Goal: Information Seeking & Learning: Learn about a topic

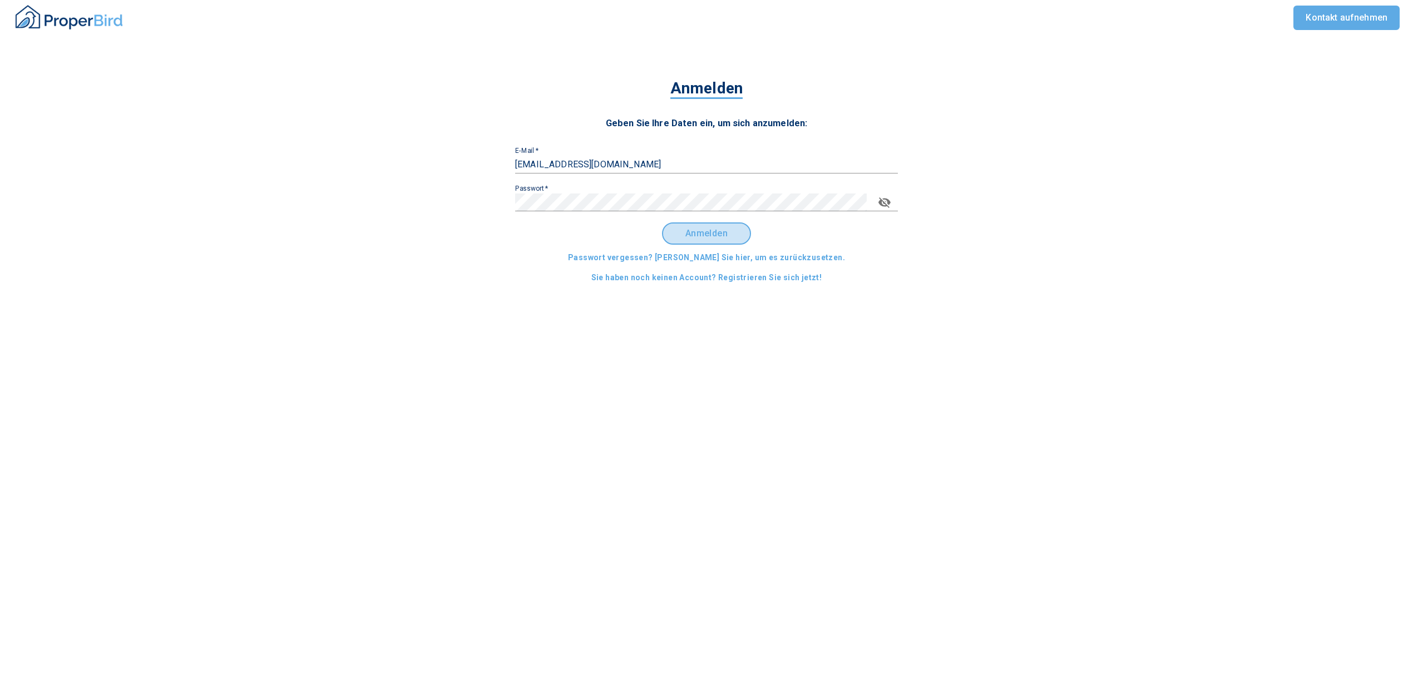
click at [703, 230] on span "Anmelden" at bounding box center [706, 234] width 69 height 10
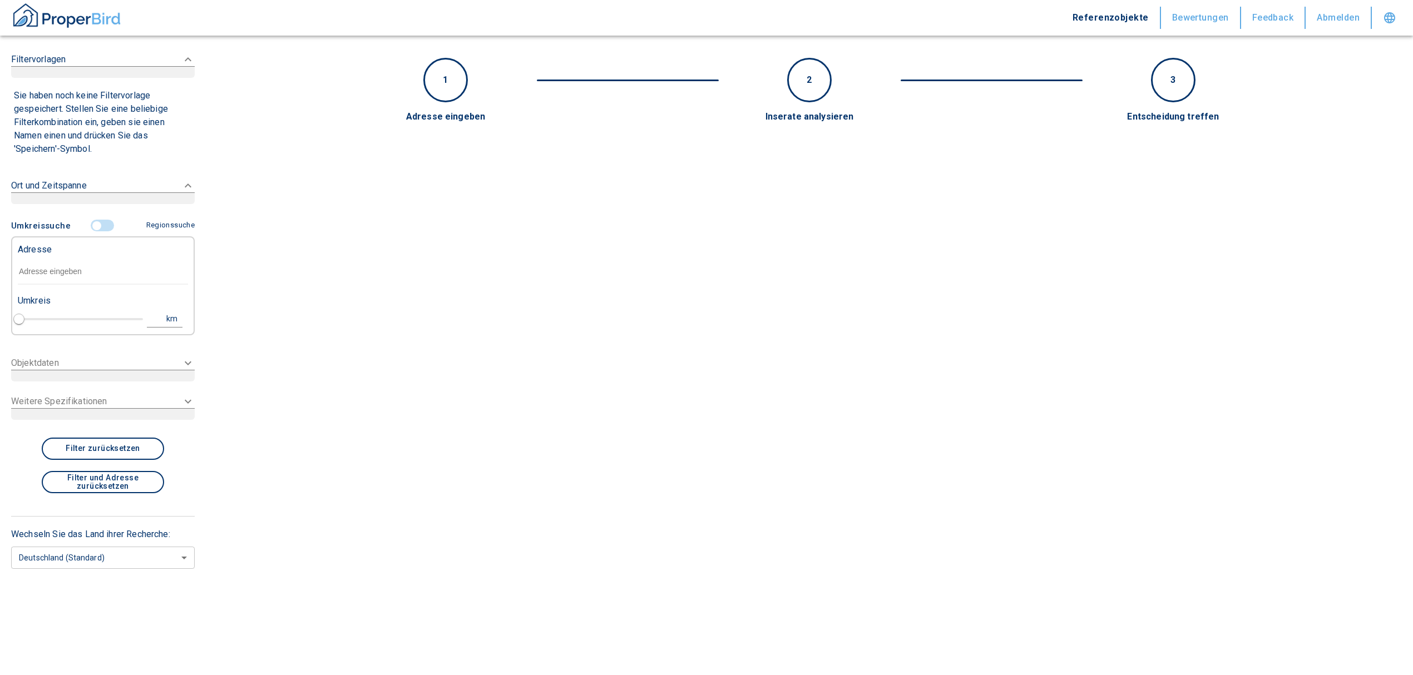
type input "2020"
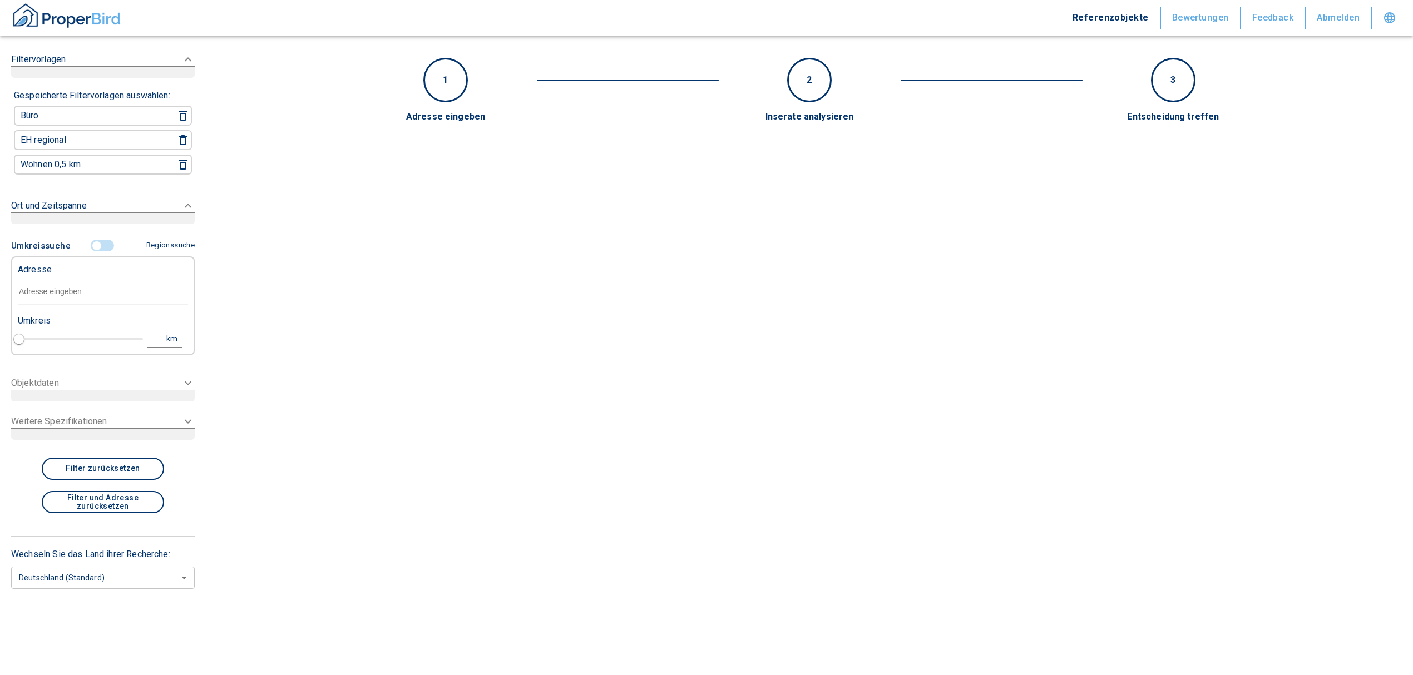
click at [76, 279] on input "text" at bounding box center [103, 292] width 170 height 26
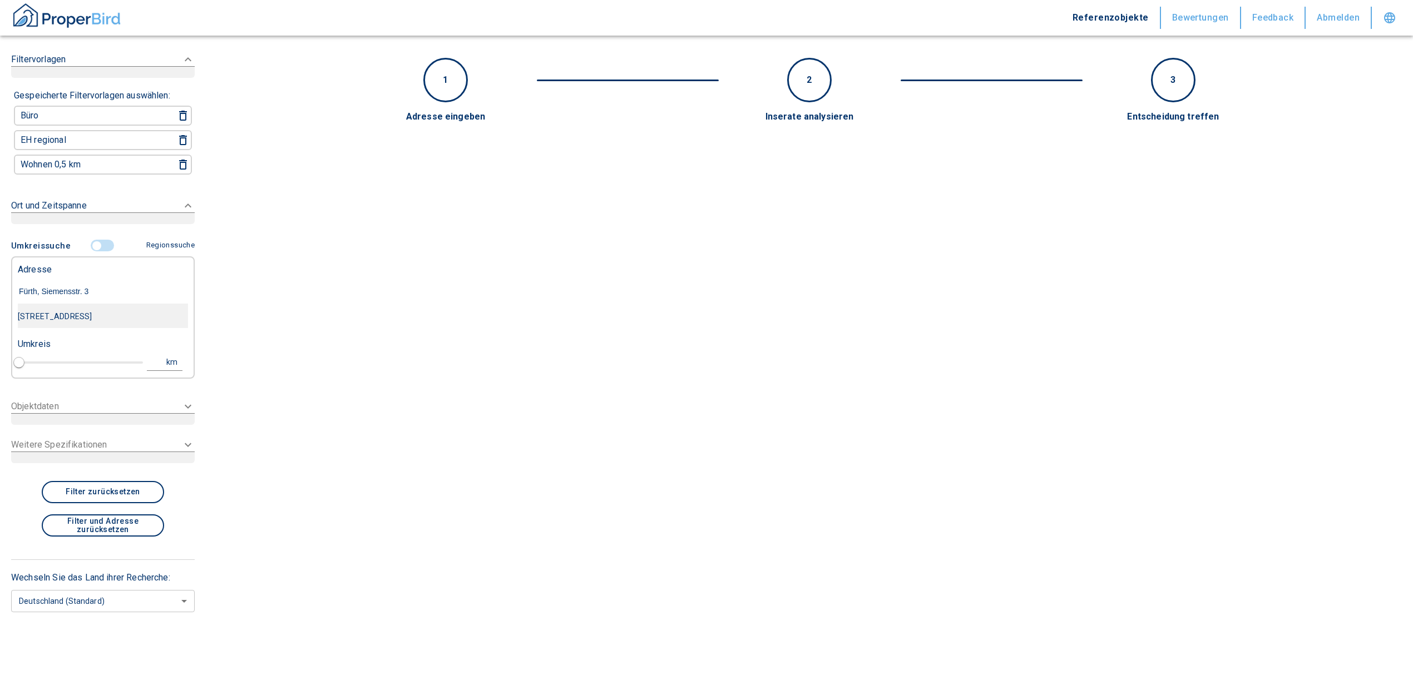
click at [70, 318] on div "[STREET_ADDRESS]" at bounding box center [103, 316] width 170 height 23
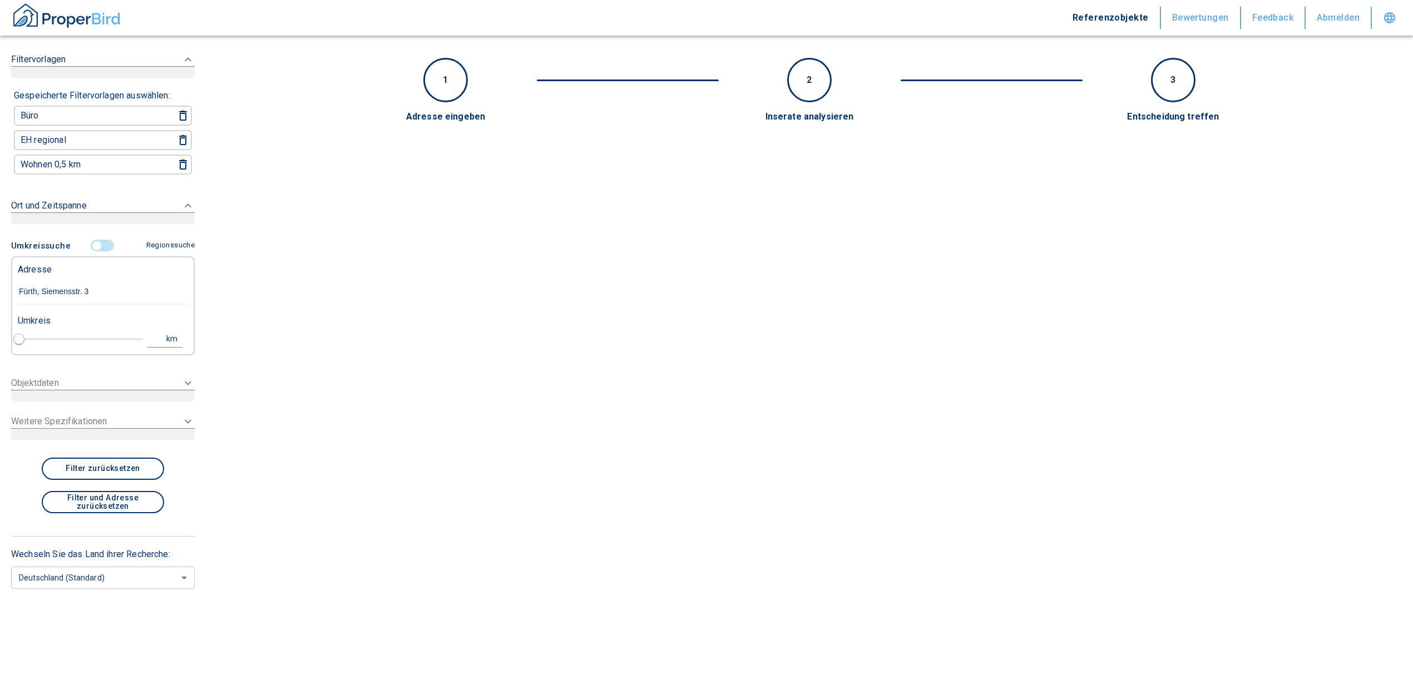
type input "[STREET_ADDRESS]"
type input "1"
type input "2020"
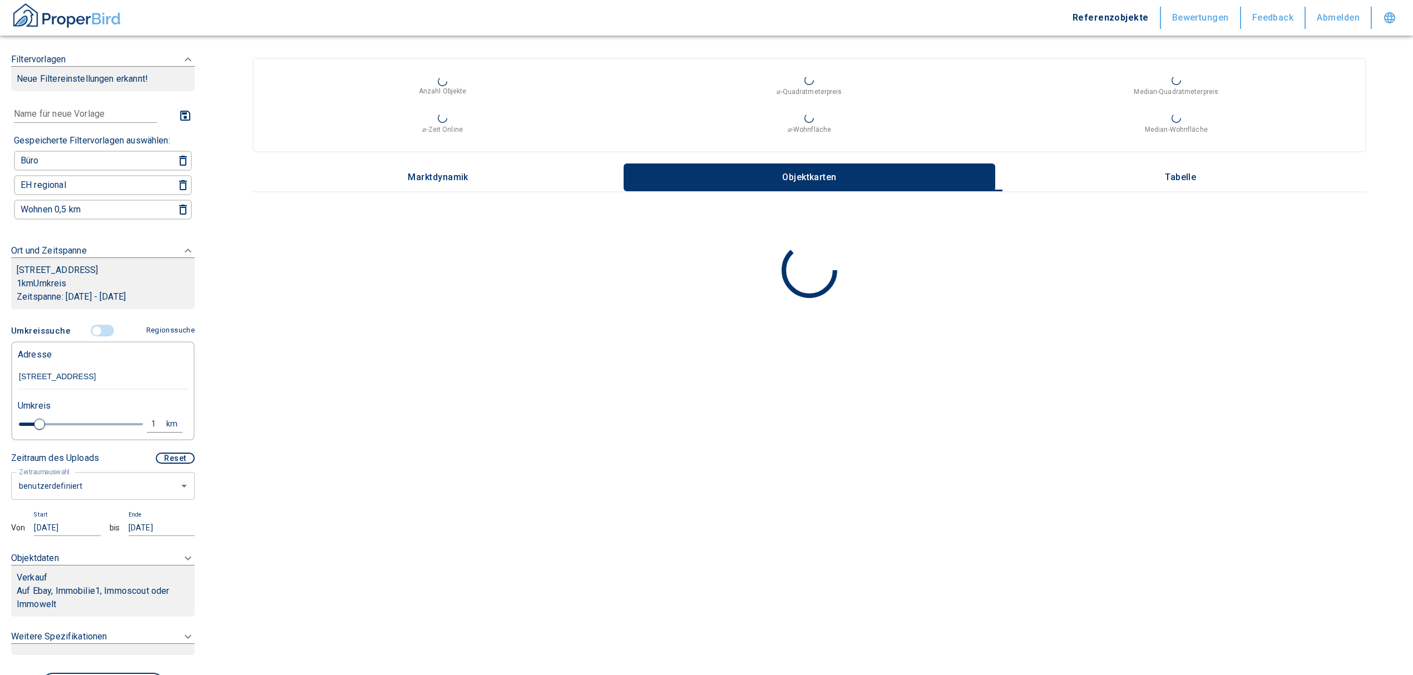
type input "[STREET_ADDRESS]"
click at [85, 490] on body "Referenzobjekte Bewertungen Feedback Abmelden Filtervorlagen Neue Filtereinstel…" at bounding box center [712, 337] width 1424 height 675
click at [73, 552] on li "letzte 6 Monate" at bounding box center [97, 551] width 172 height 19
type input "2020"
type input "6"
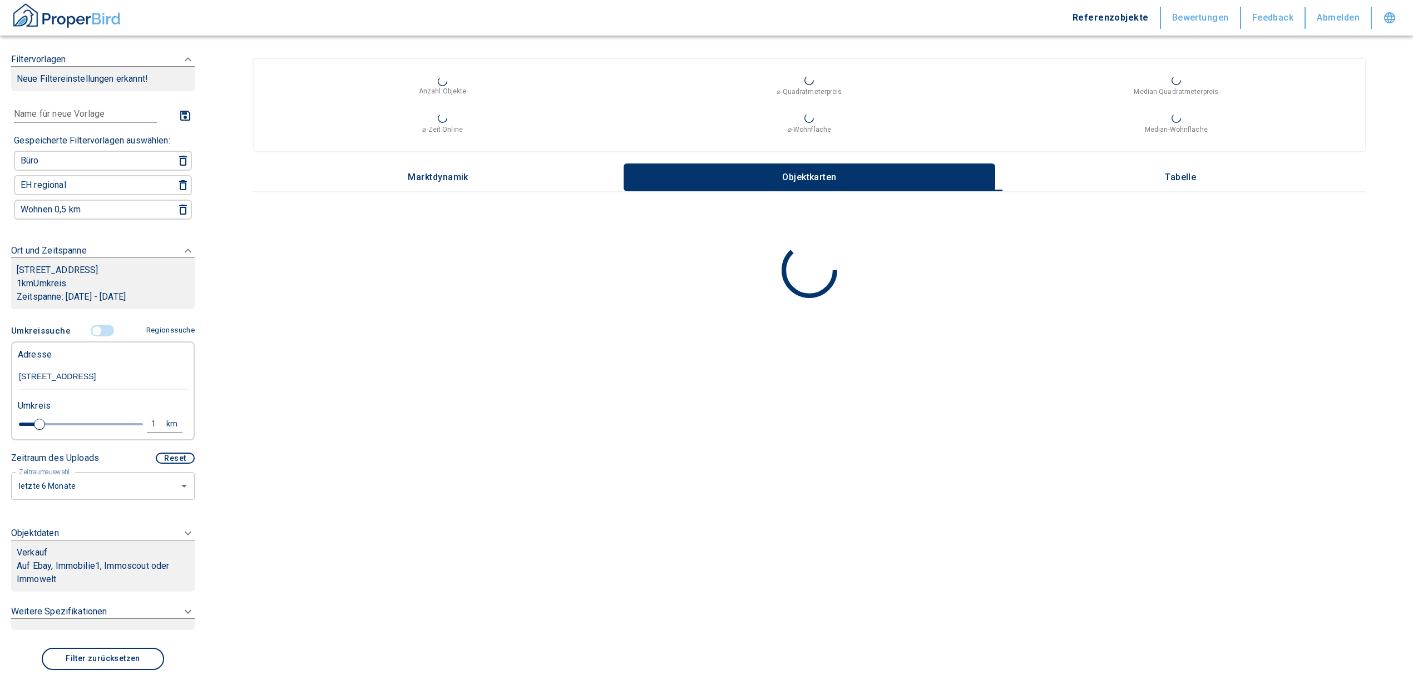
click at [76, 555] on div "Verkauf" at bounding box center [103, 552] width 172 height 13
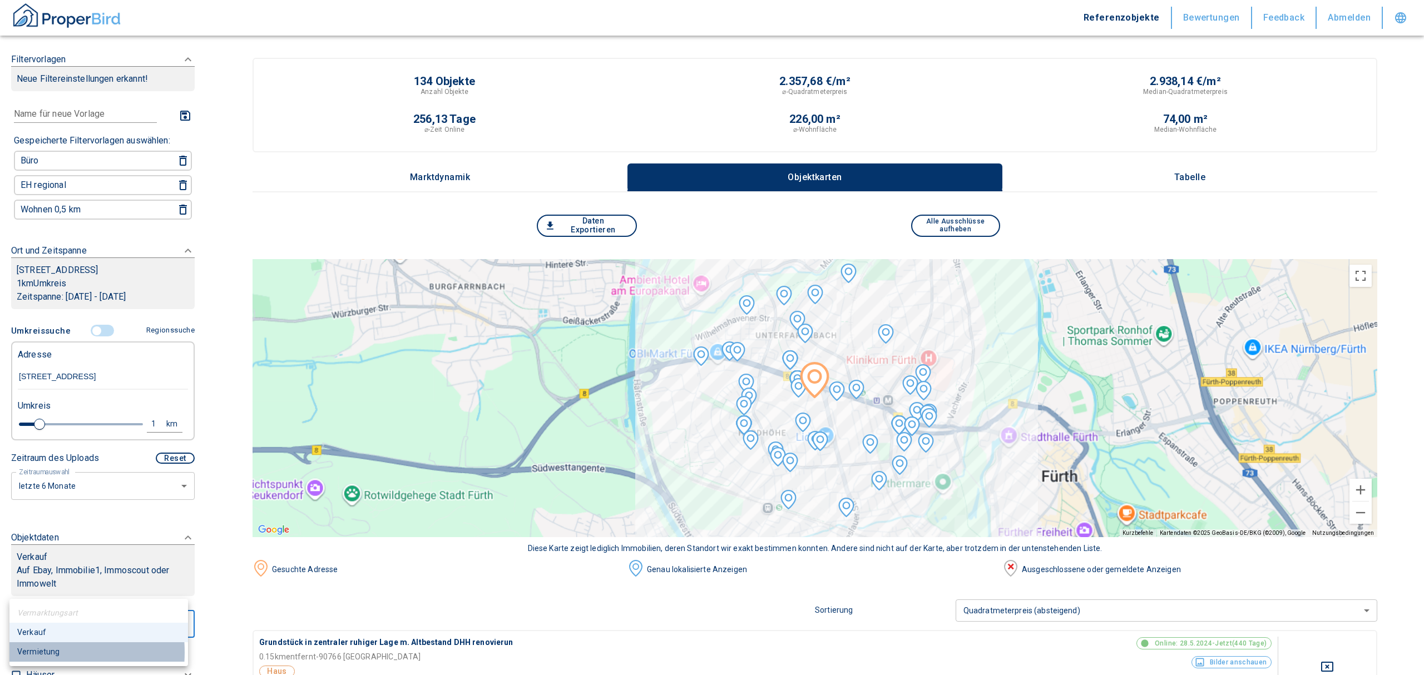
click at [31, 653] on li "Vermietung" at bounding box center [98, 652] width 179 height 19
type input "rent"
type input "2020"
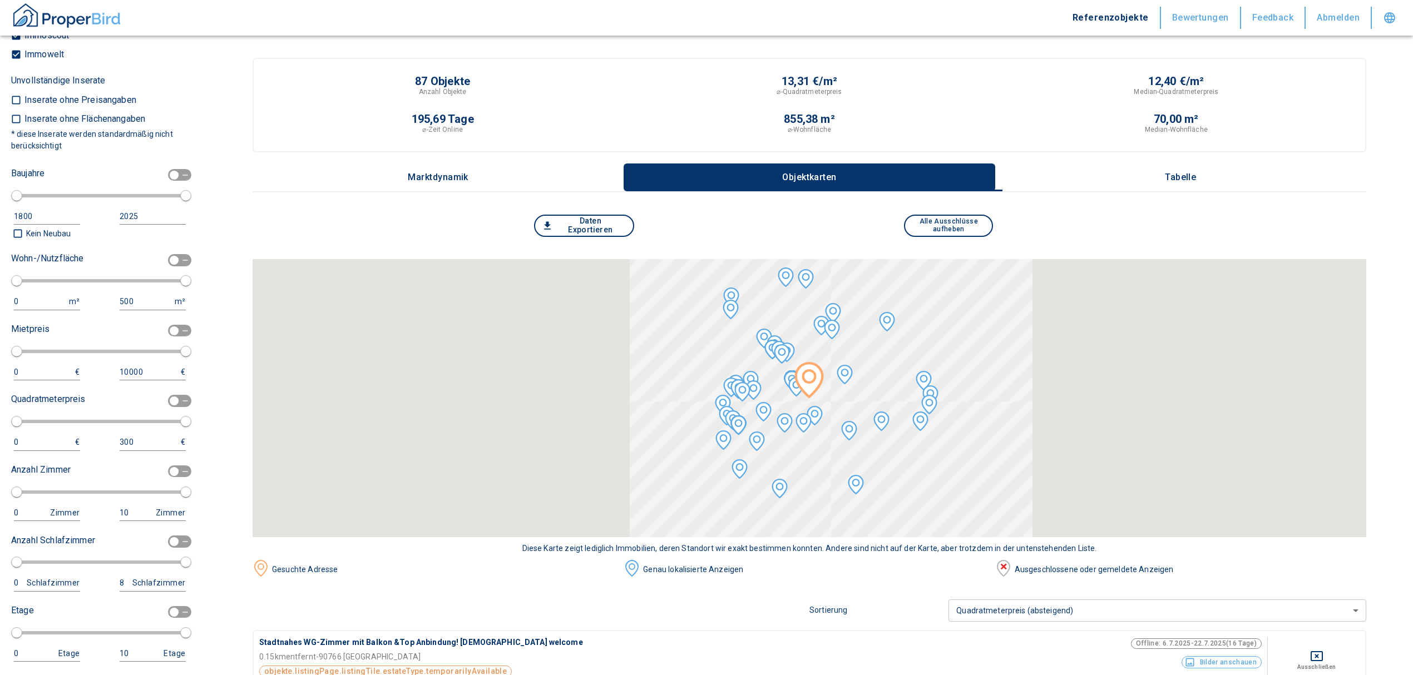
scroll to position [297, 0]
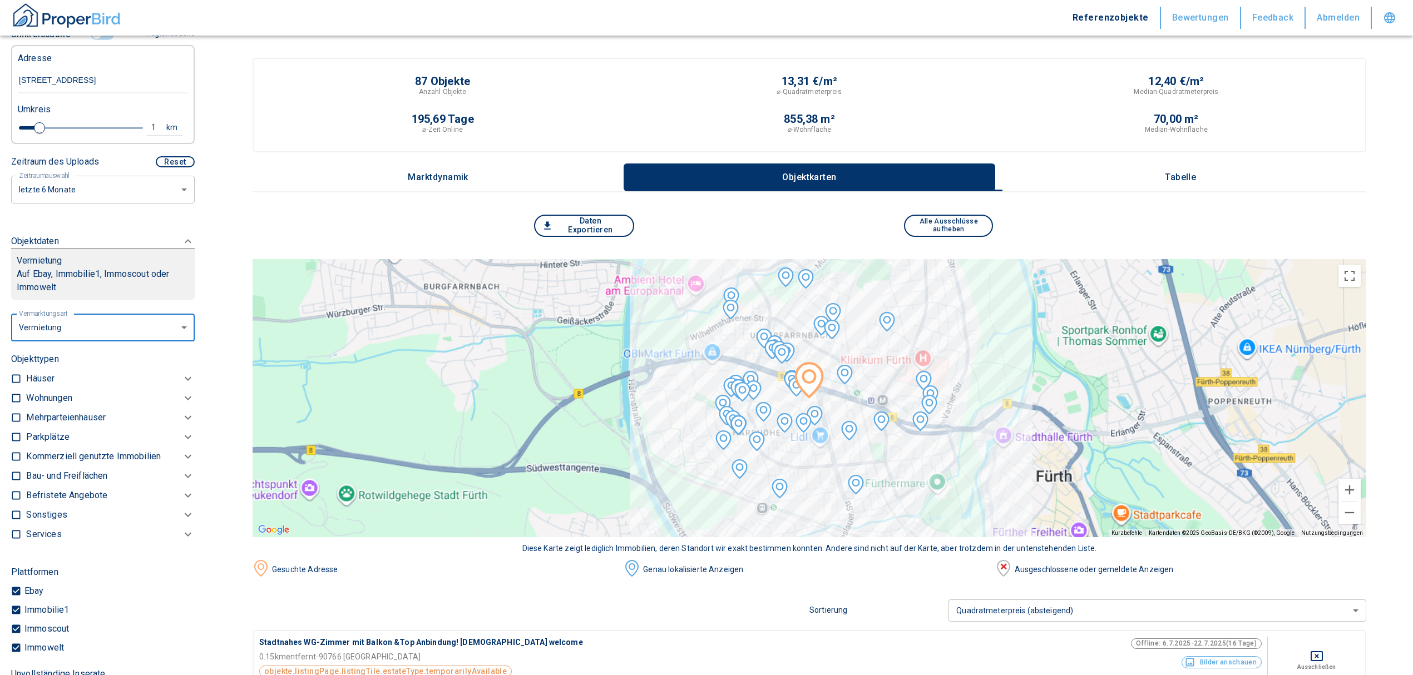
click at [72, 405] on p "Kommerziell genutzte Immobilien" at bounding box center [49, 398] width 46 height 13
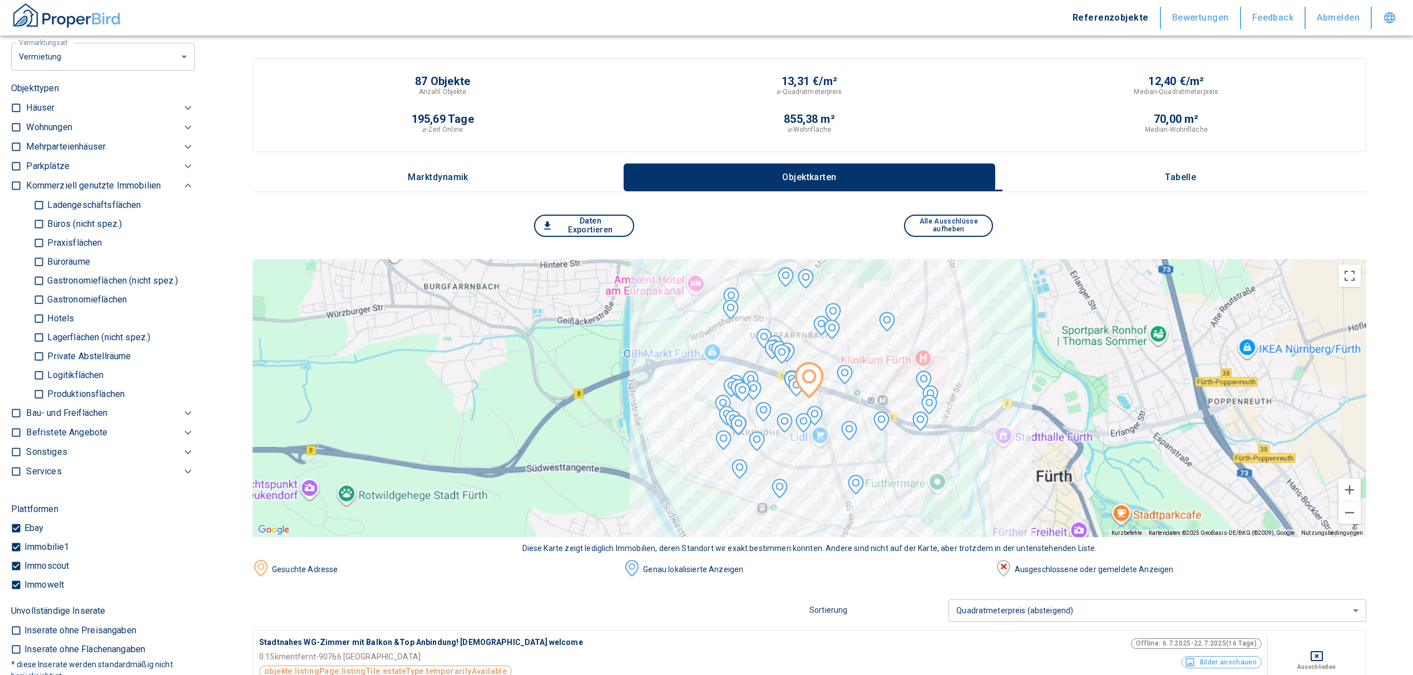
scroll to position [575, 0]
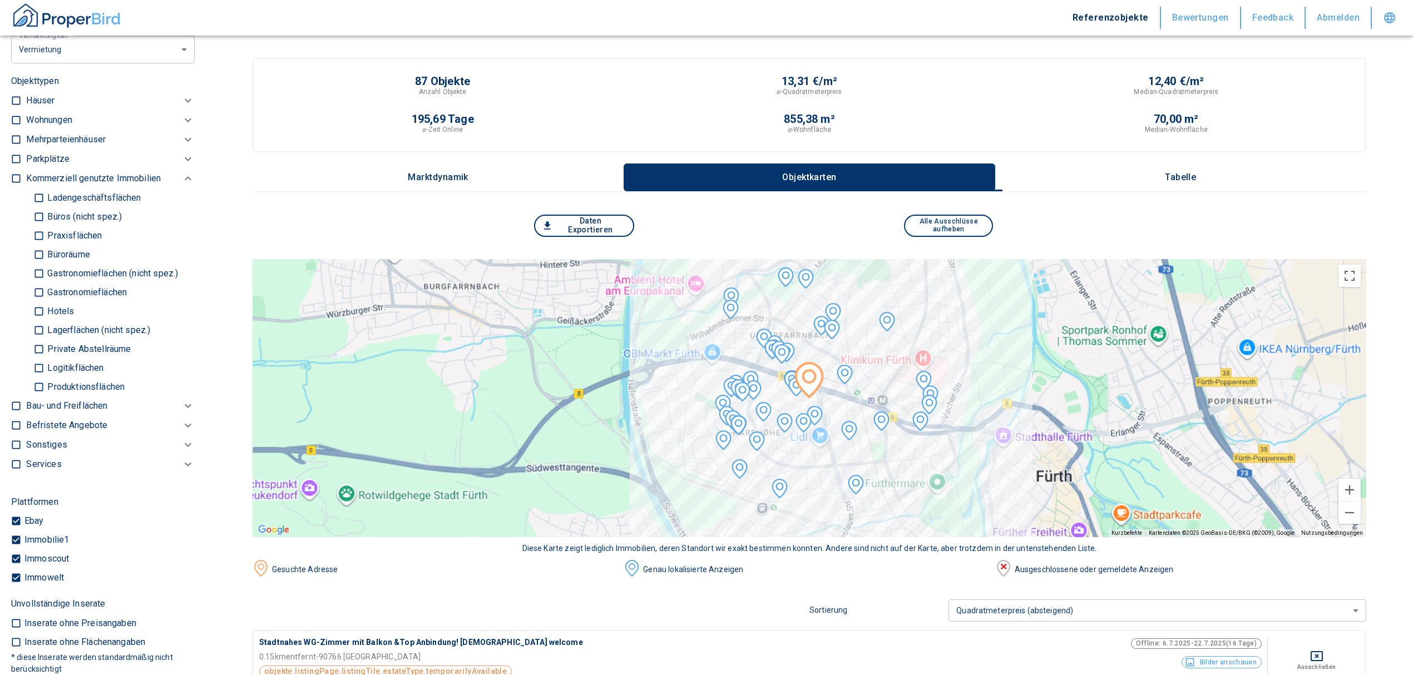
click at [121, 390] on label "Produktionsflächen" at bounding box center [109, 387] width 152 height 19
click at [45, 390] on input "Produktionsflächen" at bounding box center [38, 386] width 11 height 19
checkbox input "true"
type input "2020"
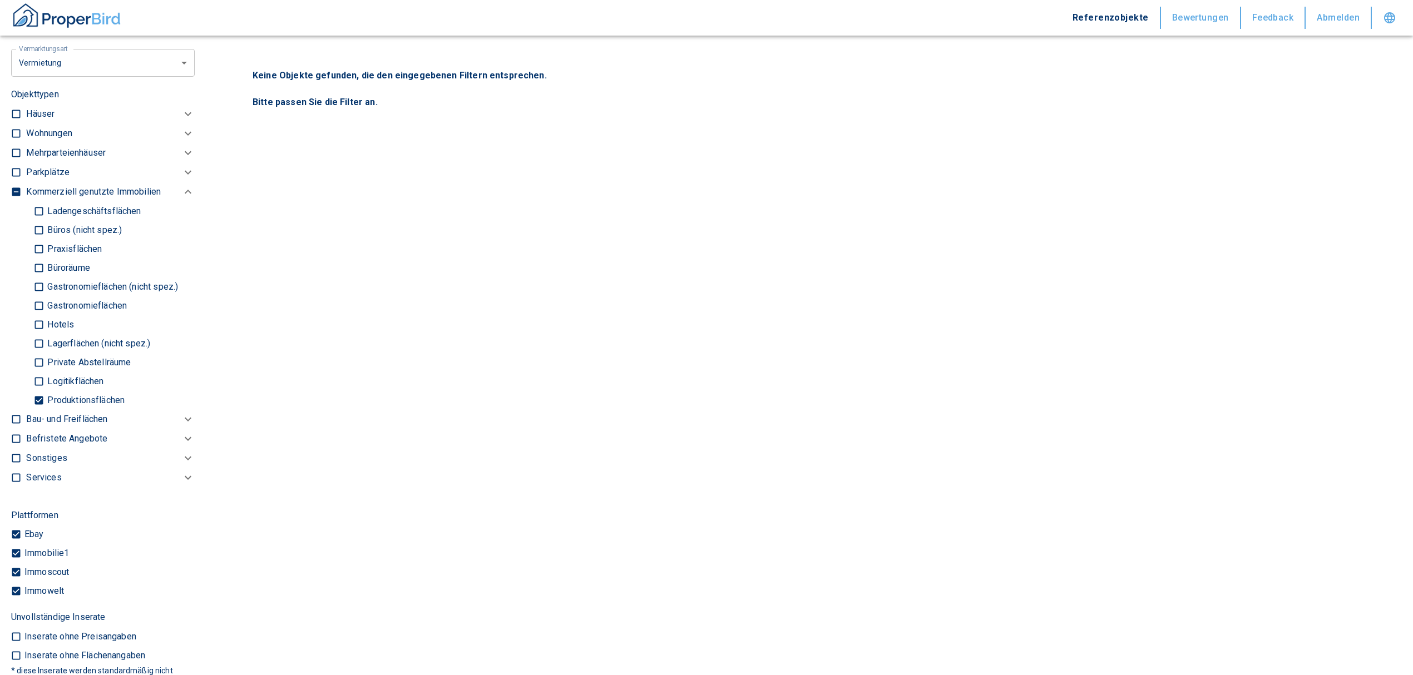
click at [45, 377] on p "Logitikflächen" at bounding box center [74, 381] width 59 height 9
click at [45, 374] on input "Logitikflächen" at bounding box center [38, 381] width 11 height 19
checkbox input "true"
type input "2020"
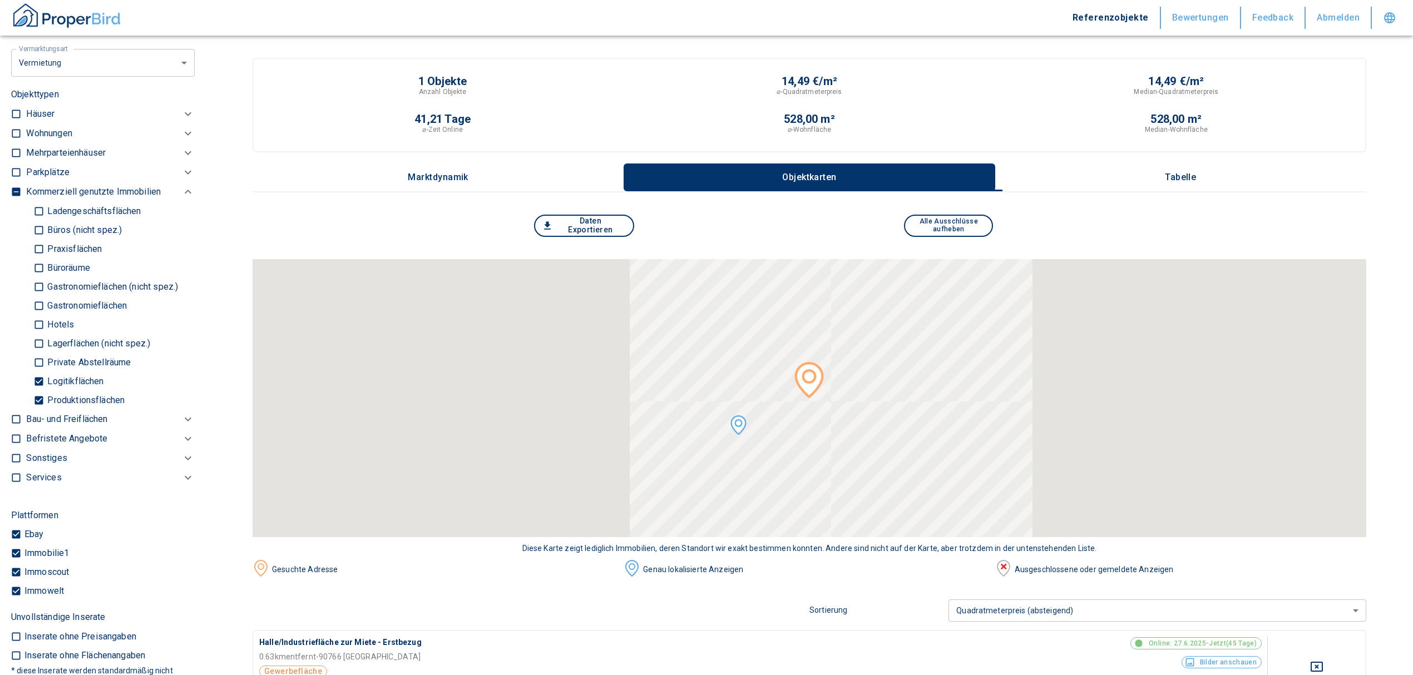
click at [76, 339] on p "Lagerflächen (nicht spez.)" at bounding box center [98, 343] width 106 height 9
click at [45, 337] on input "Lagerflächen (nicht spez.)" at bounding box center [38, 343] width 11 height 19
checkbox input "true"
type input "2020"
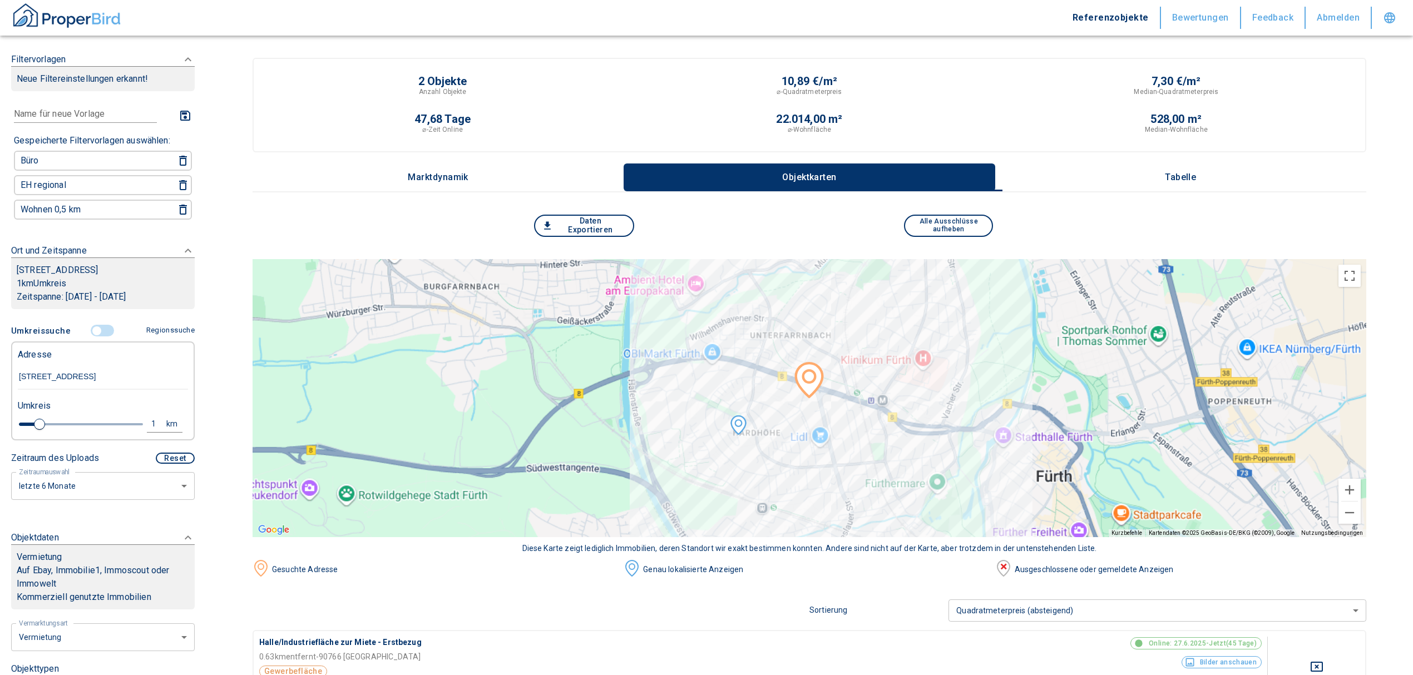
click at [150, 417] on div "1" at bounding box center [160, 424] width 20 height 14
drag, startPoint x: 79, startPoint y: 412, endPoint x: 26, endPoint y: 419, distance: 53.8
click at [26, 419] on div "1 km Neue Suchen" at bounding box center [94, 425] width 170 height 27
click at [58, 414] on input "1" at bounding box center [67, 423] width 31 height 18
type input "5,0"
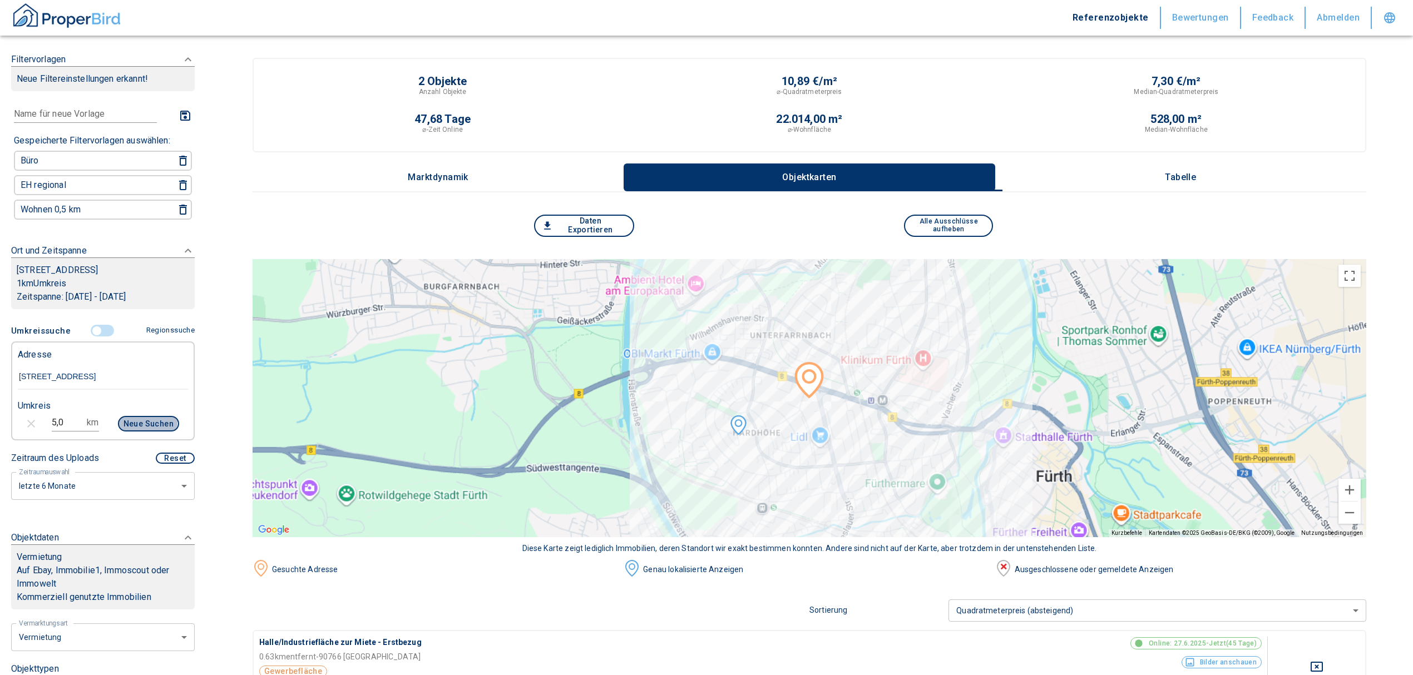
click at [120, 421] on button "Neue Suchen" at bounding box center [148, 424] width 61 height 16
type input "2020"
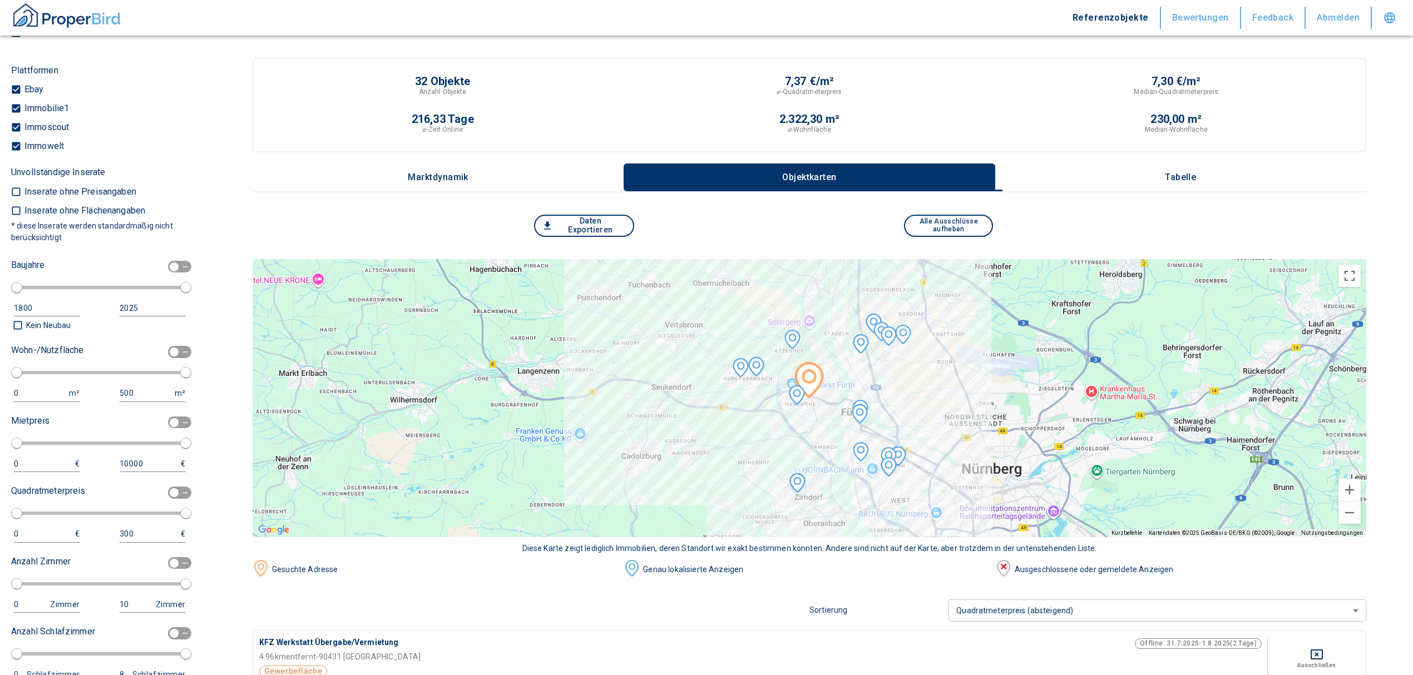
scroll to position [1043, 0]
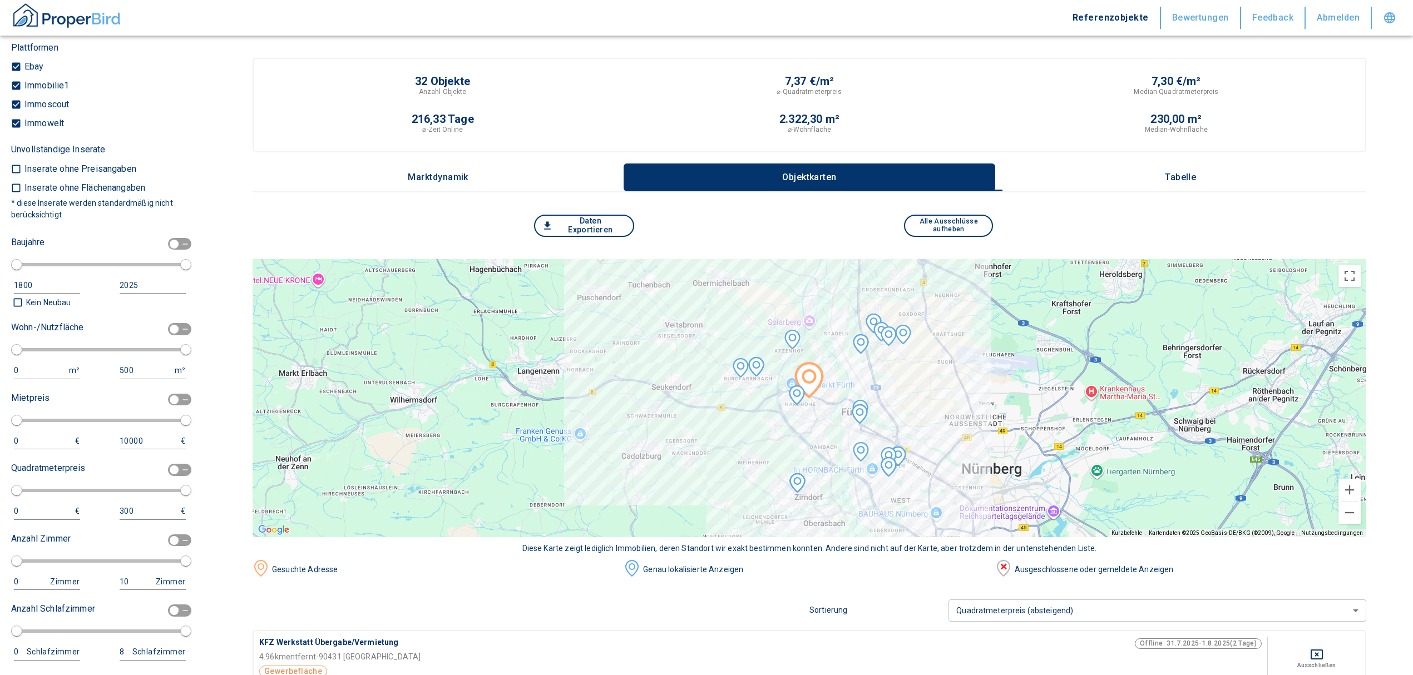
click at [165, 332] on input "checkbox" at bounding box center [173, 329] width 33 height 12
checkbox input "true"
type input "2020"
type input "50"
type input "150"
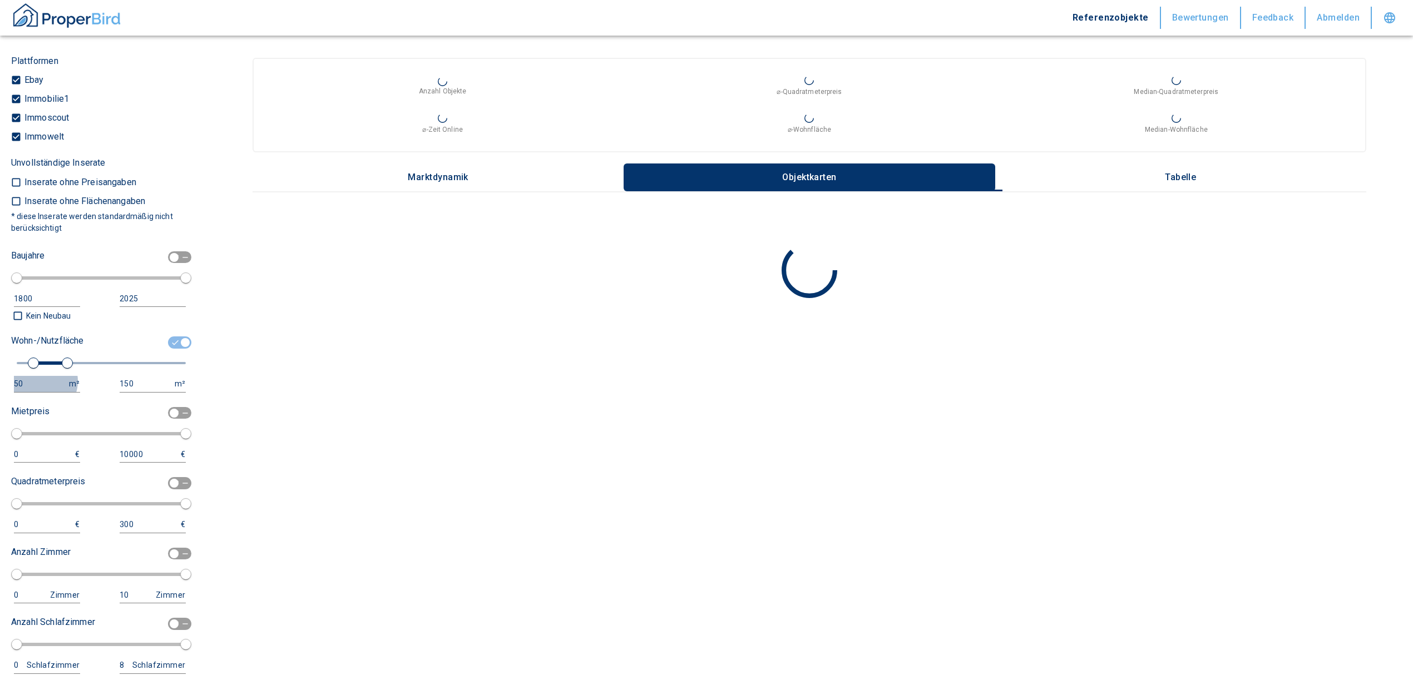
click at [41, 378] on div "50" at bounding box center [36, 384] width 44 height 14
drag, startPoint x: 41, startPoint y: 378, endPoint x: 28, endPoint y: 373, distance: 14.0
click at [28, 376] on input "50" at bounding box center [39, 384] width 51 height 16
type input "1000"
click at [136, 381] on input "150" at bounding box center [146, 384] width 53 height 16
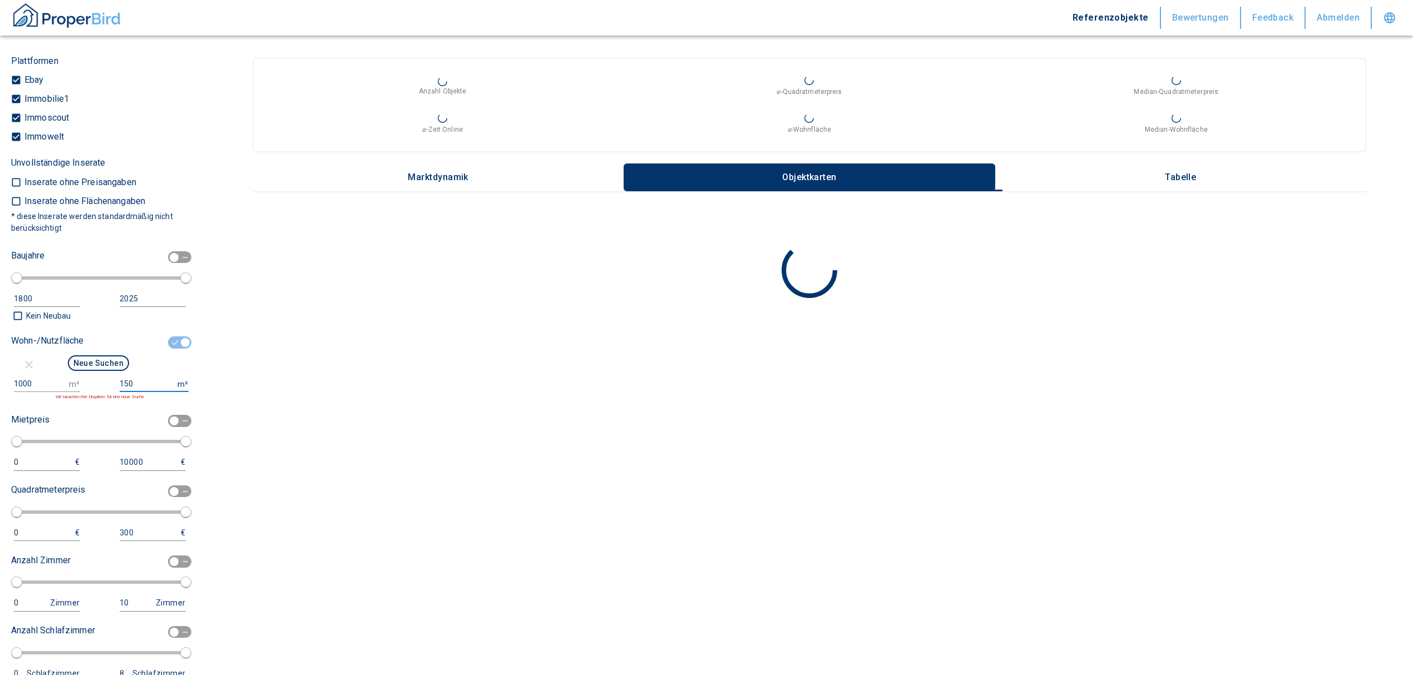
type input "1500000"
click at [106, 362] on button "Neue Suchen" at bounding box center [98, 363] width 61 height 16
type input "2020"
click at [103, 358] on button "Neue Suchen" at bounding box center [98, 363] width 61 height 16
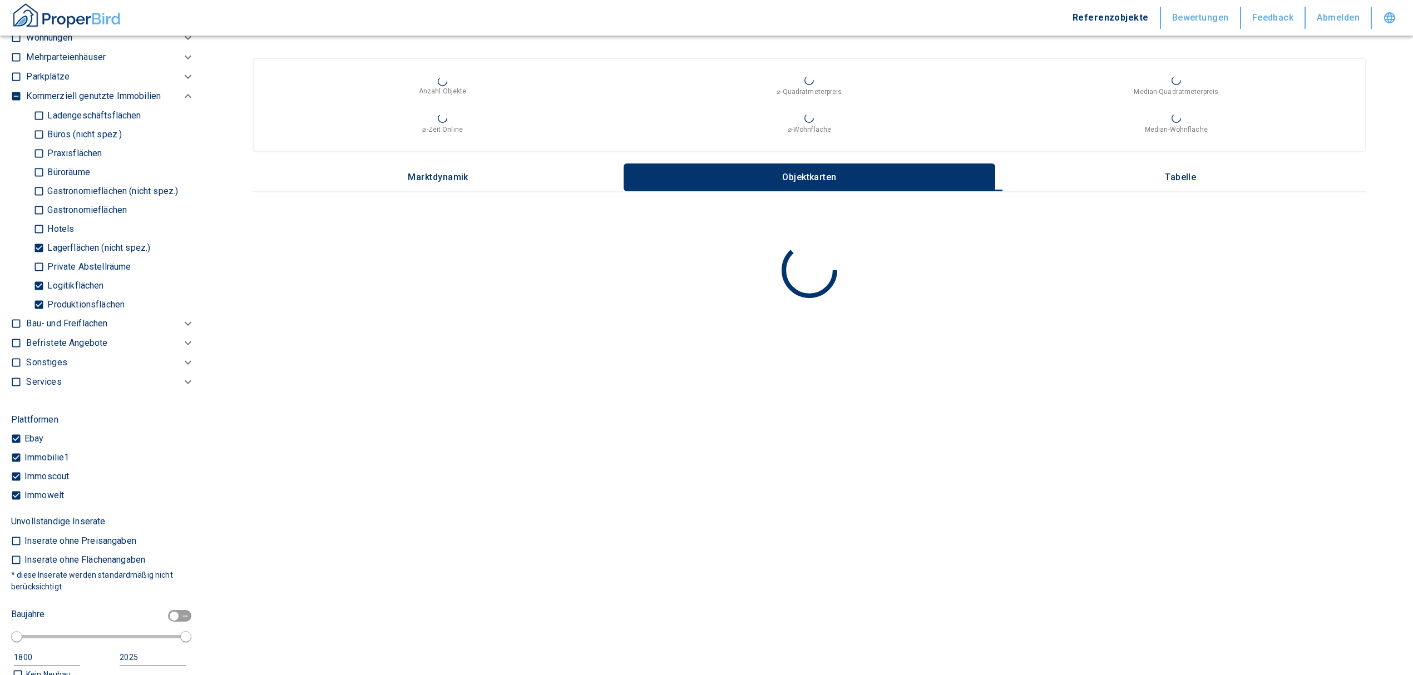
scroll to position [890, 0]
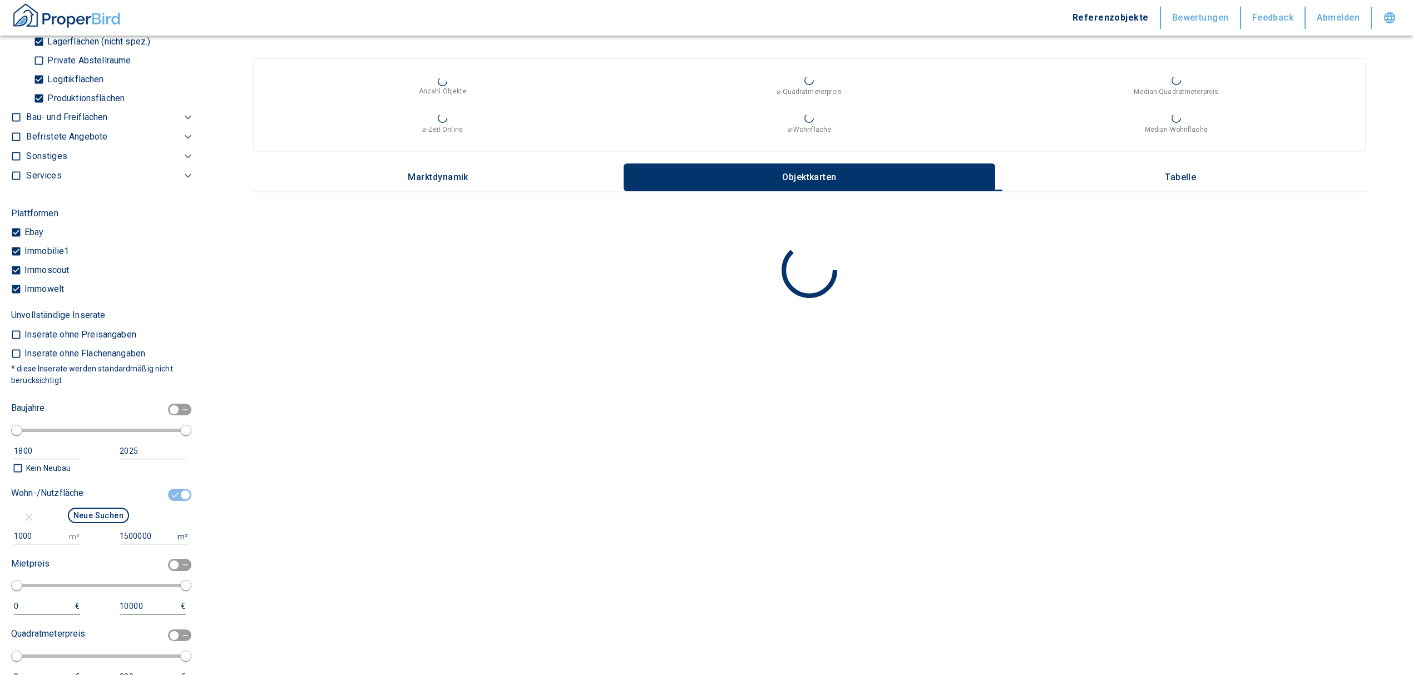
click at [169, 490] on input "checkbox" at bounding box center [185, 495] width 33 height 12
checkbox input "false"
type input "2020"
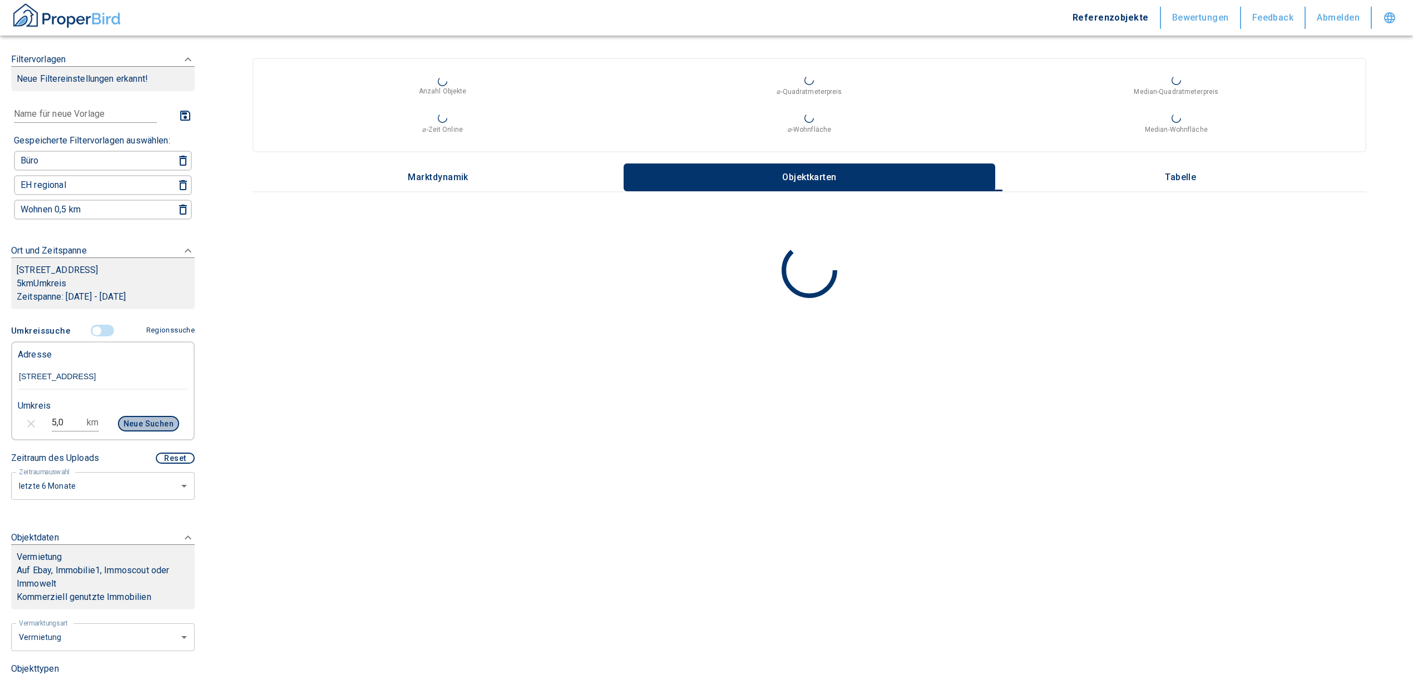
click at [143, 417] on button "Neue Suchen" at bounding box center [148, 424] width 61 height 16
drag, startPoint x: 72, startPoint y: 413, endPoint x: 58, endPoint y: 412, distance: 14.5
click at [58, 414] on input "5,0" at bounding box center [67, 423] width 31 height 18
type input "5"
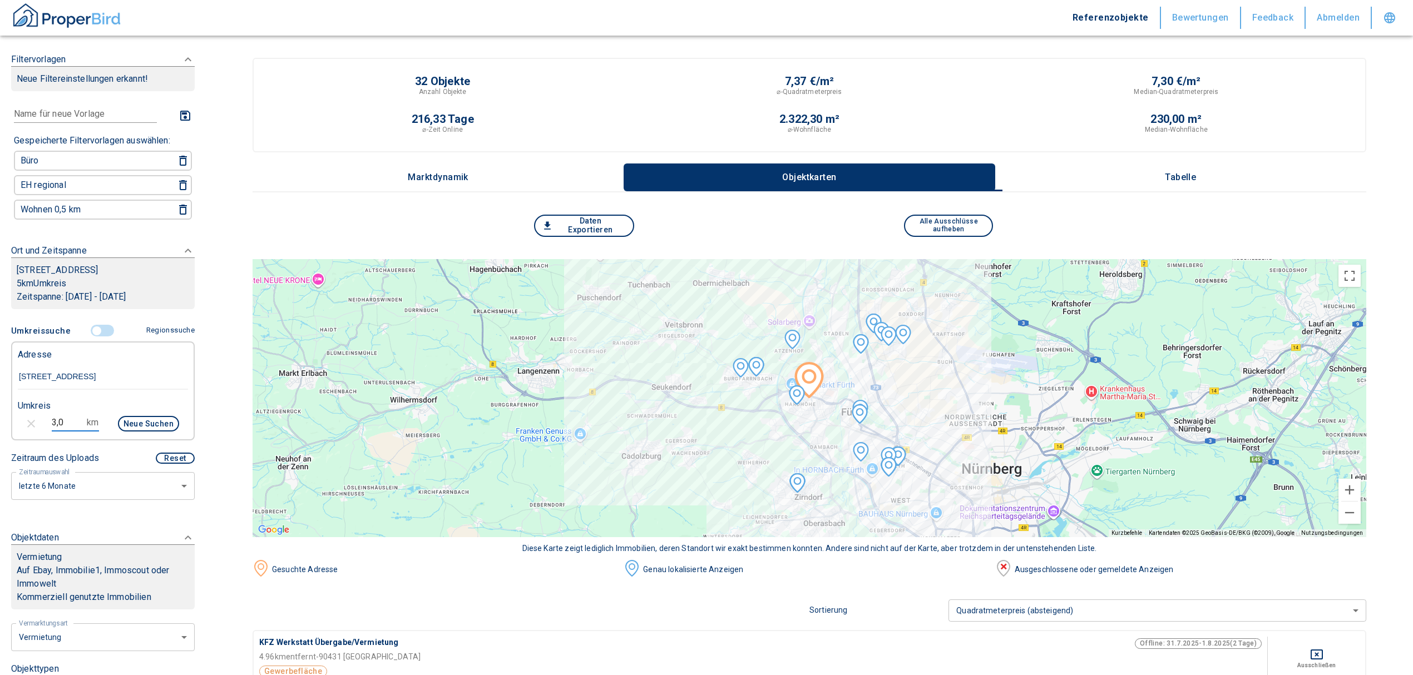
type input "3,0"
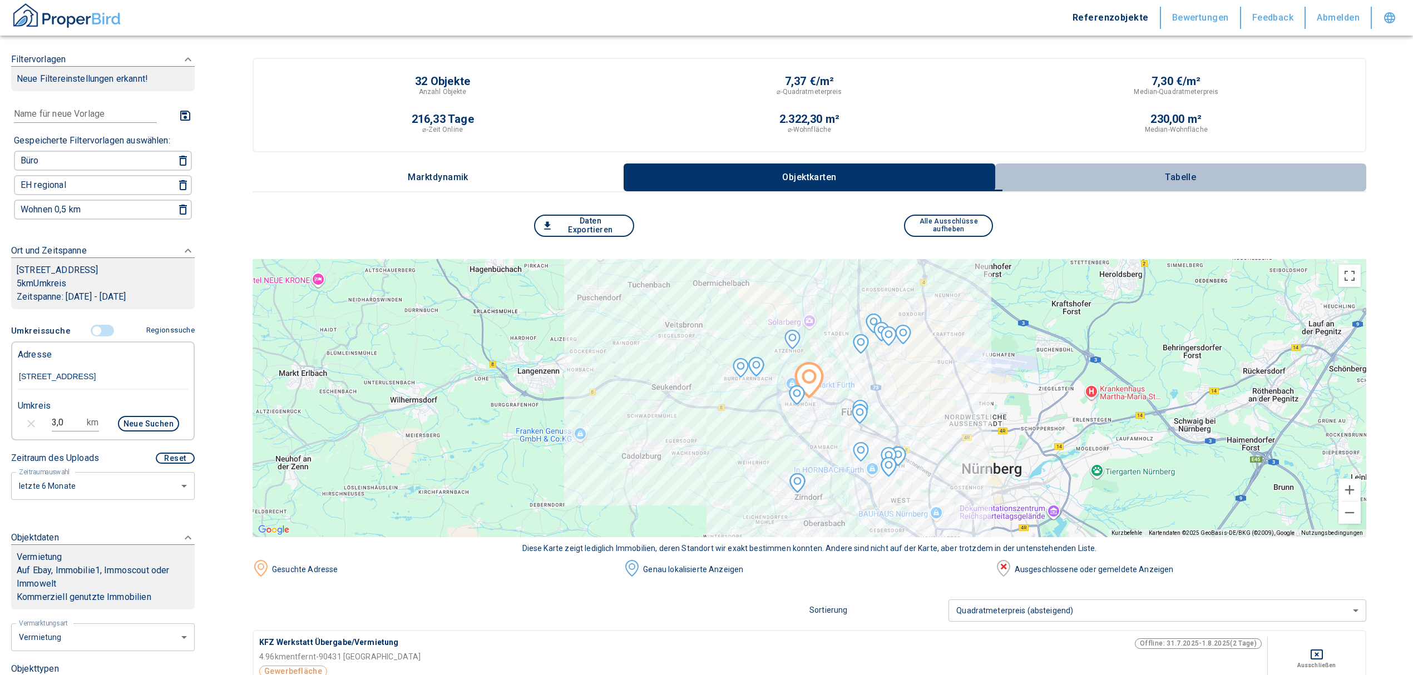
click at [1184, 172] on p "Tabelle" at bounding box center [1181, 177] width 56 height 10
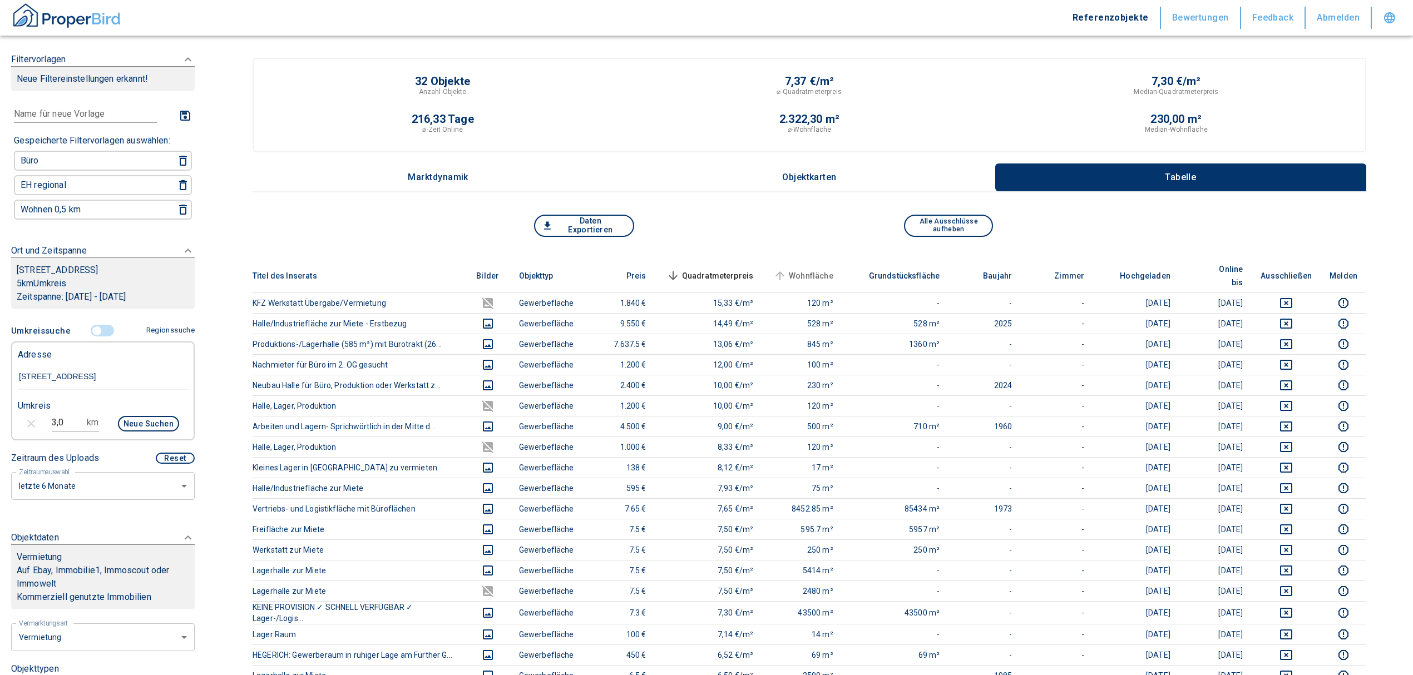
click at [806, 269] on span "Wohnfläche" at bounding box center [802, 275] width 62 height 13
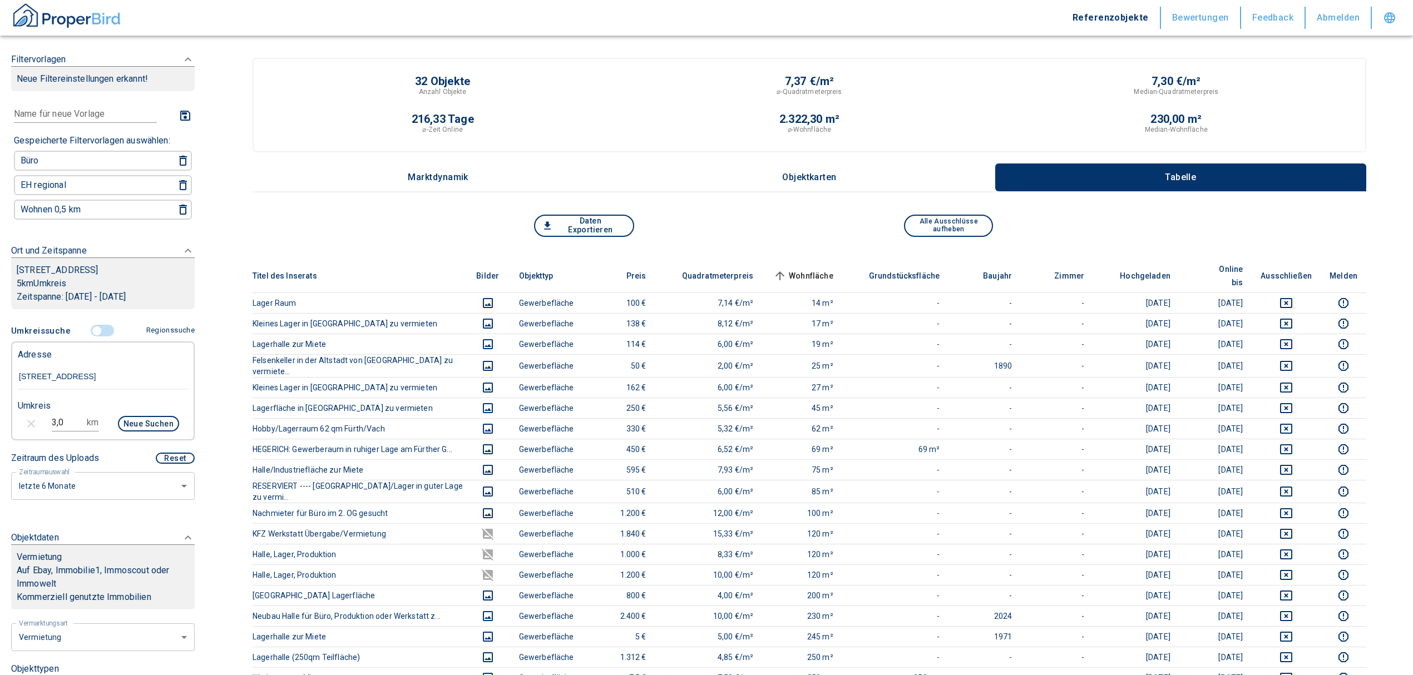
click at [607, 228] on button "Daten Exportieren" at bounding box center [584, 226] width 100 height 22
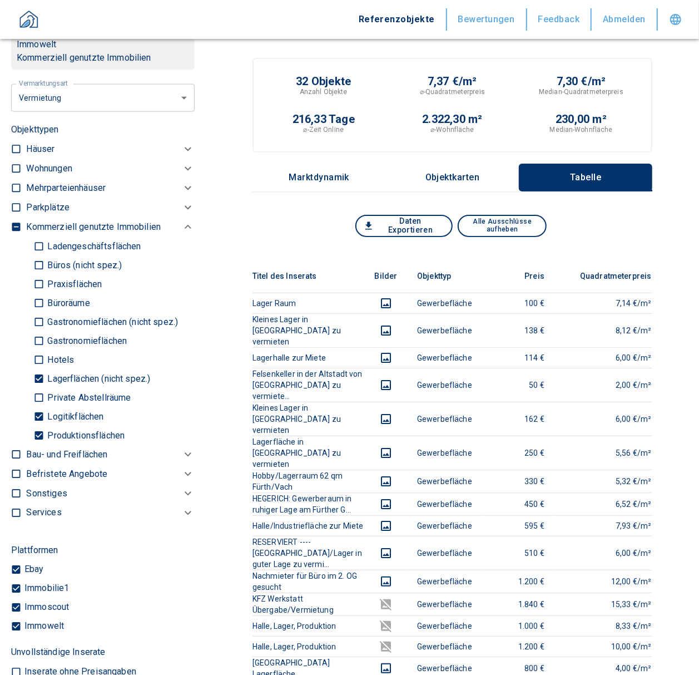
scroll to position [550, 0]
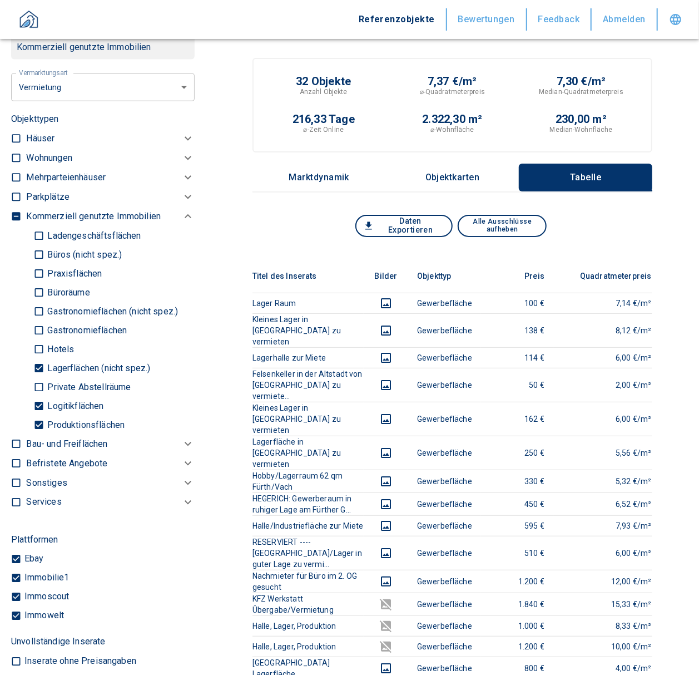
click at [60, 364] on p "Lagerflächen (nicht spez.)" at bounding box center [98, 368] width 106 height 9
click at [45, 360] on input "Lagerflächen (nicht spez.)" at bounding box center [38, 367] width 11 height 19
checkbox input "false"
type input "2020"
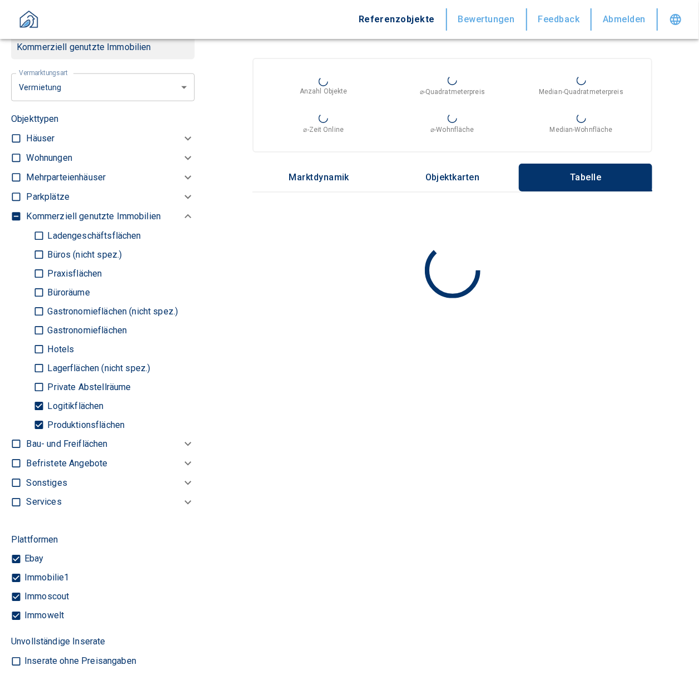
click at [40, 402] on input "Logitikflächen" at bounding box center [38, 405] width 11 height 19
checkbox input "false"
type input "2020"
click at [40, 417] on input "Produktionsflächen" at bounding box center [38, 424] width 11 height 19
checkbox input "false"
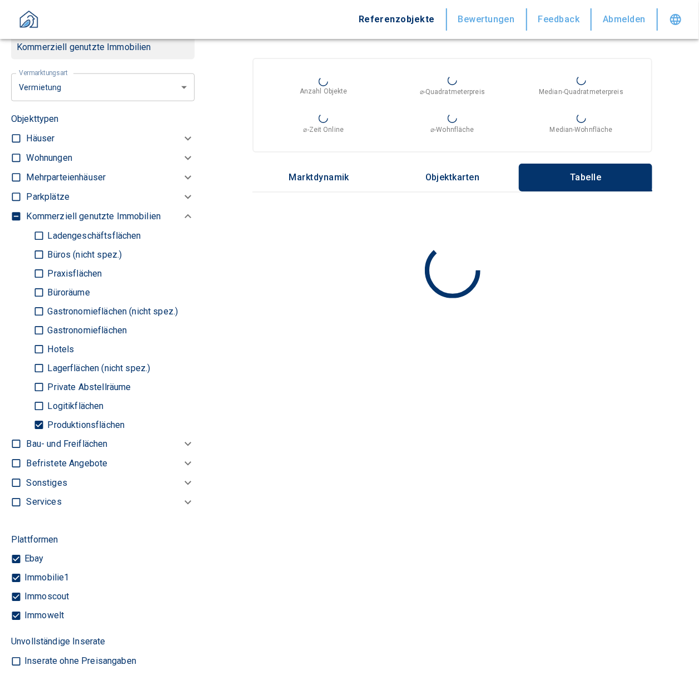
type input "2020"
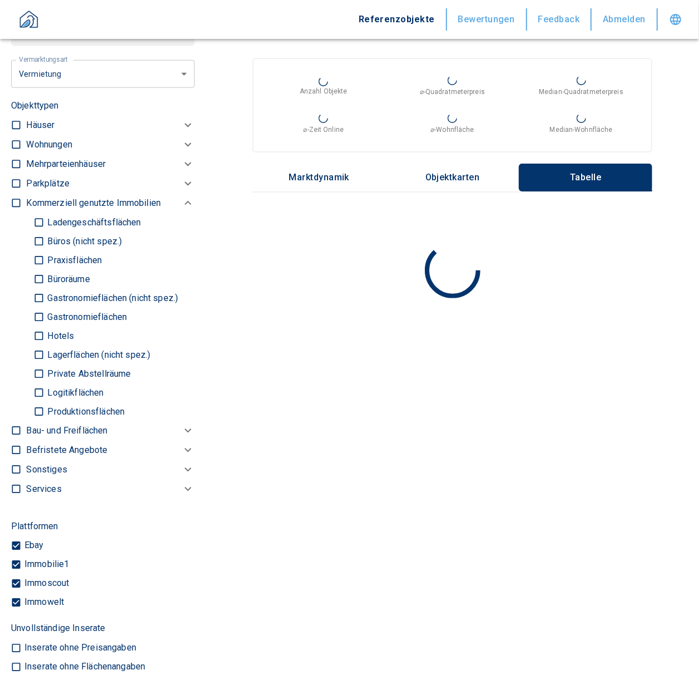
click at [42, 234] on input "Büros (nicht spez.)" at bounding box center [38, 240] width 11 height 19
checkbox input "true"
type input "2020"
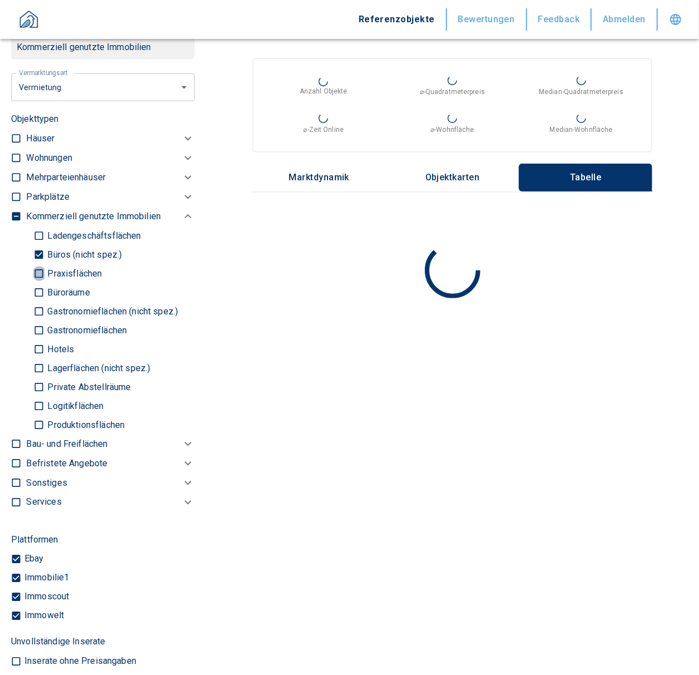
click at [41, 270] on input "Praxisflächen" at bounding box center [38, 273] width 11 height 19
checkbox input "true"
type input "2020"
click at [42, 292] on input "Büroräume" at bounding box center [38, 292] width 11 height 19
checkbox input "true"
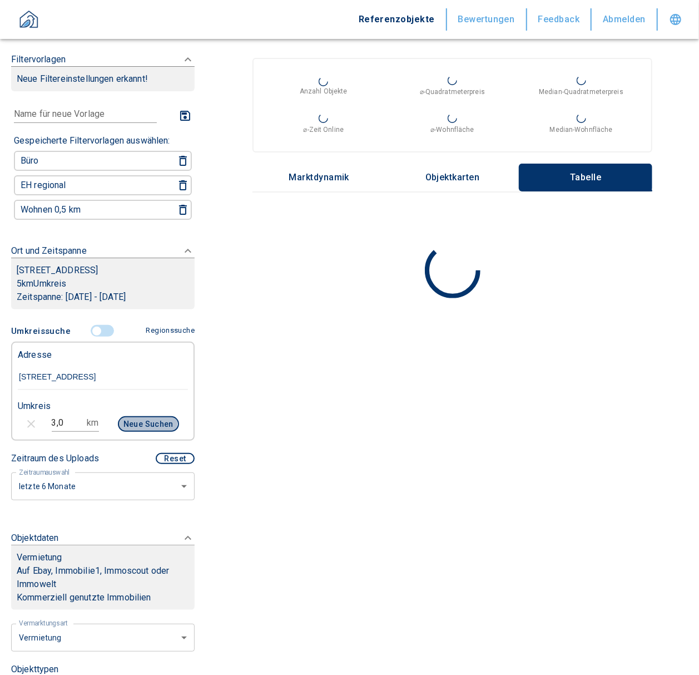
click at [125, 421] on button "Neue Suchen" at bounding box center [148, 424] width 61 height 16
type input "2020"
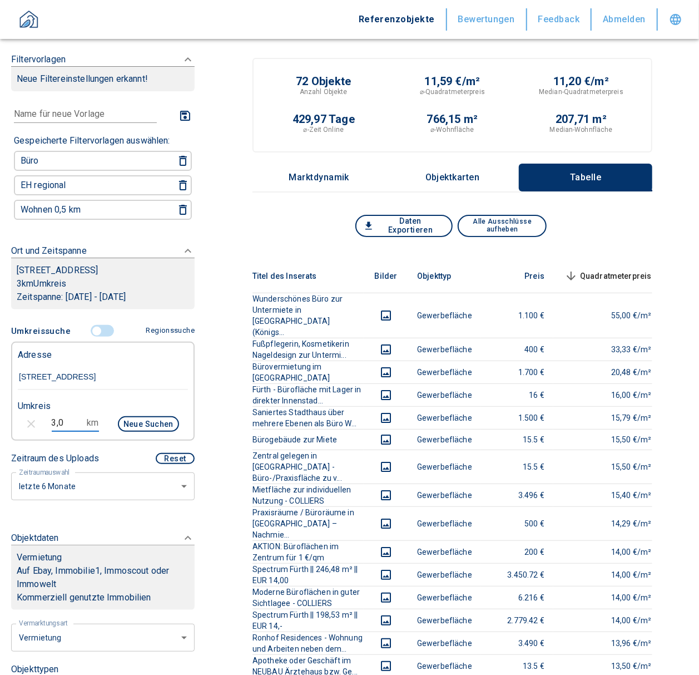
drag, startPoint x: 60, startPoint y: 421, endPoint x: 38, endPoint y: 421, distance: 22.3
click at [38, 421] on div "3,0 km Neue Suchen" at bounding box center [94, 425] width 170 height 27
type input "2,0"
click at [140, 433] on div "Neue Suchen" at bounding box center [143, 425] width 71 height 27
click at [145, 417] on button "Neue Suchen" at bounding box center [148, 424] width 61 height 16
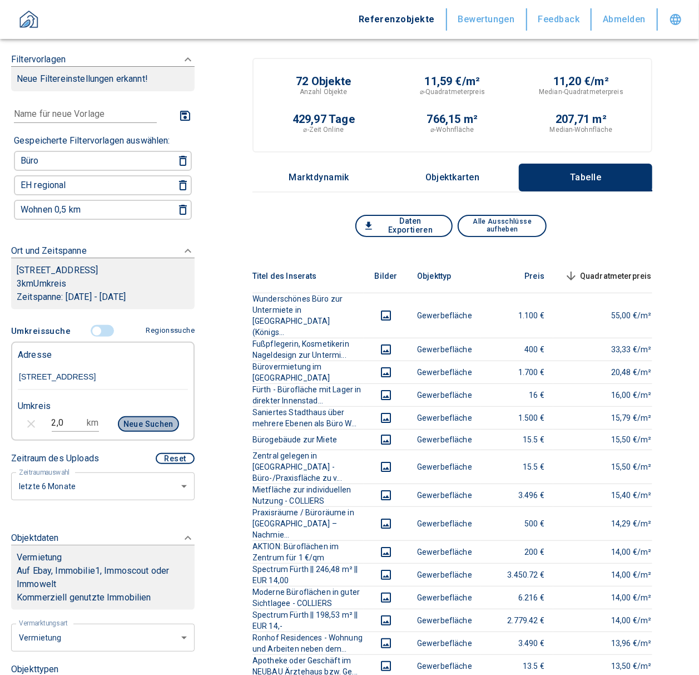
type input "2020"
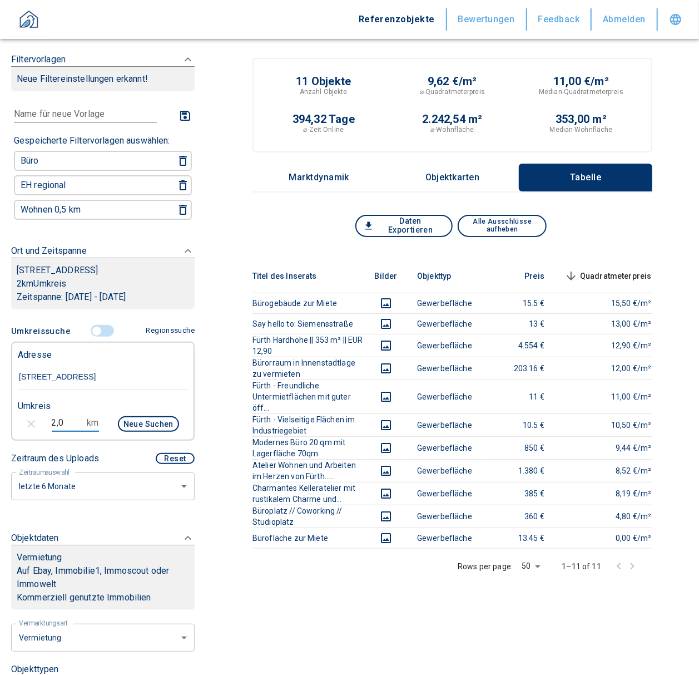
drag, startPoint x: 70, startPoint y: 423, endPoint x: 21, endPoint y: 417, distance: 49.4
click at [21, 417] on div "2,0 km Neue Suchen" at bounding box center [94, 425] width 170 height 27
type input "3,0"
click at [147, 416] on button "Neue Suchen" at bounding box center [148, 424] width 61 height 16
type input "2020"
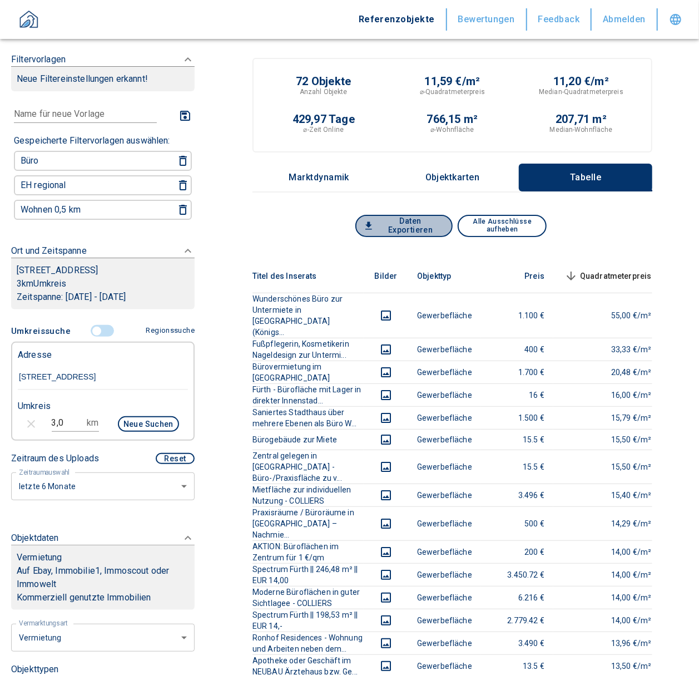
click at [410, 221] on button "Daten Exportieren" at bounding box center [403, 226] width 97 height 22
